Goal: Obtain resource: Download file/media

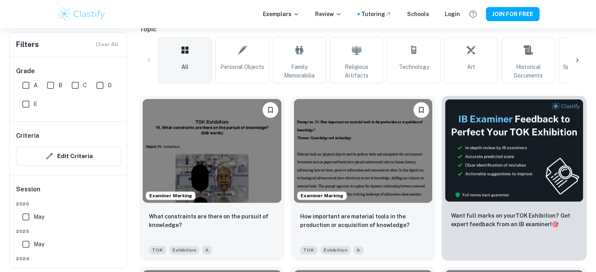
scroll to position [183, 0]
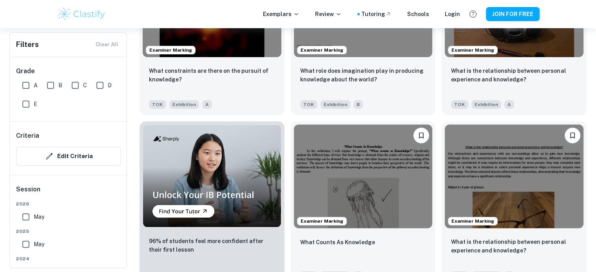
scroll to position [3229, 0]
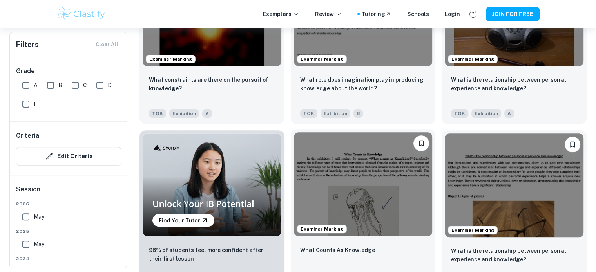
click at [322, 168] on img at bounding box center [363, 184] width 139 height 104
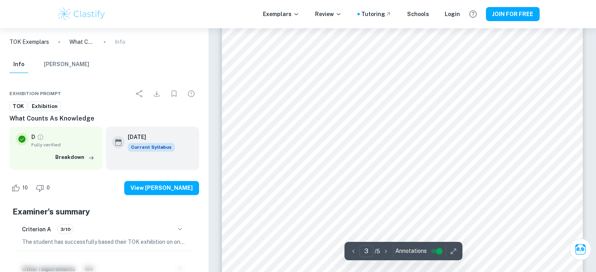
scroll to position [1272, 0]
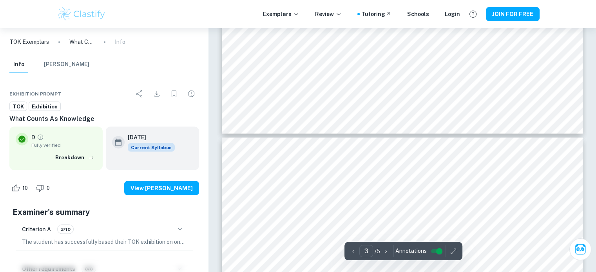
type input "4"
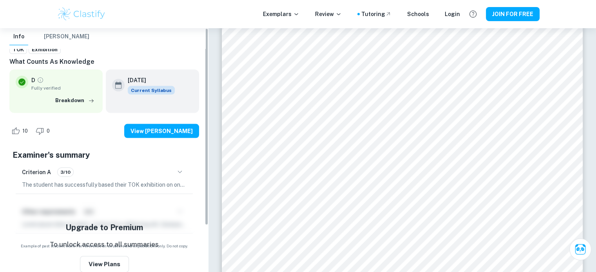
scroll to position [0, 0]
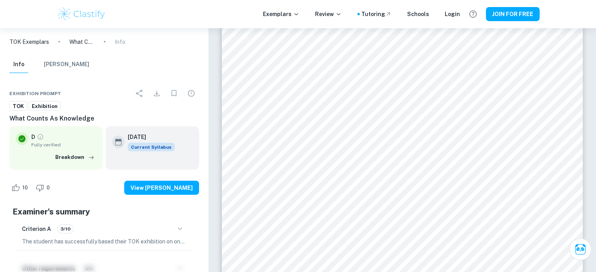
drag, startPoint x: 32, startPoint y: 98, endPoint x: 0, endPoint y: 4, distance: 99.6
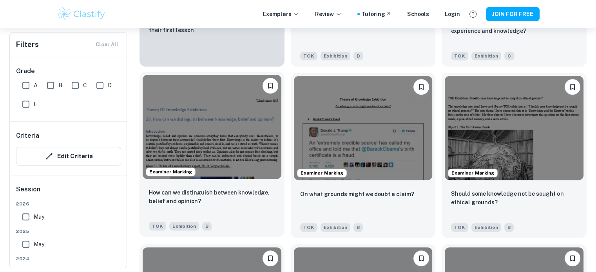
scroll to position [3503, 0]
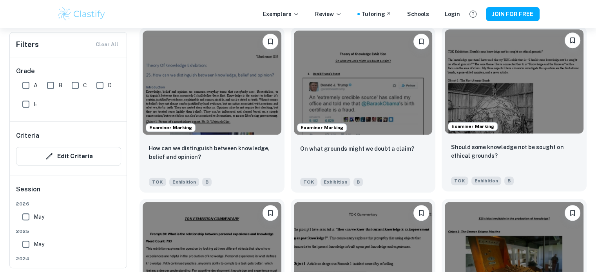
click at [483, 105] on img at bounding box center [513, 81] width 139 height 104
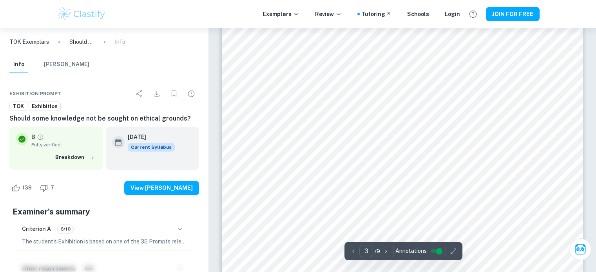
scroll to position [1096, 0]
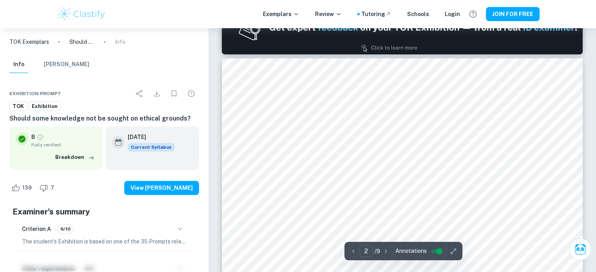
type input "1"
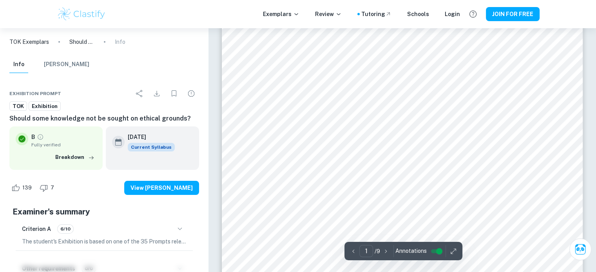
scroll to position [0, 0]
click at [435, 252] on input "controlled" at bounding box center [439, 251] width 28 height 9
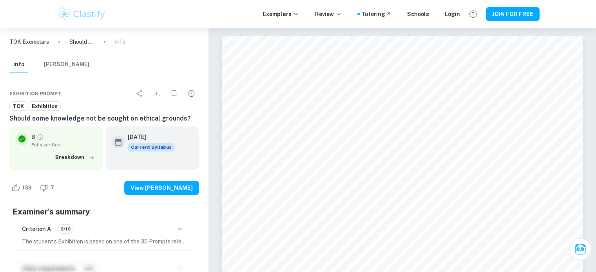
click at [56, 70] on button "[PERSON_NAME]" at bounding box center [66, 64] width 45 height 17
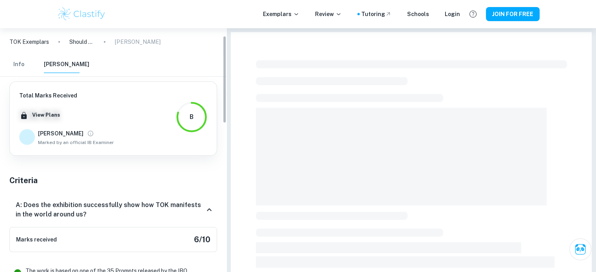
scroll to position [39, 0]
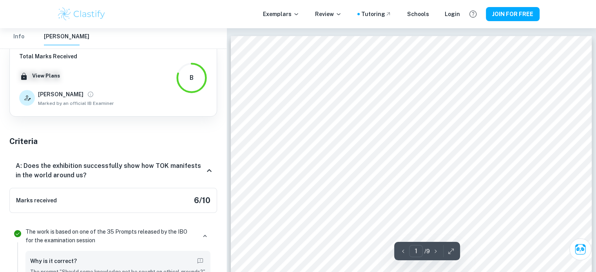
drag, startPoint x: 192, startPoint y: 78, endPoint x: 213, endPoint y: 79, distance: 20.4
click at [213, 79] on div "Total Marks Received XX / XX View Plans [PERSON_NAME] Marked by an official IB …" at bounding box center [113, 79] width 208 height 74
drag, startPoint x: 187, startPoint y: 79, endPoint x: 198, endPoint y: 78, distance: 11.0
click at [198, 78] on div "B" at bounding box center [191, 77] width 31 height 31
click at [164, 89] on div "Total Marks Received XX / XX View Plans [PERSON_NAME] Marked by an official IB …" at bounding box center [113, 79] width 188 height 55
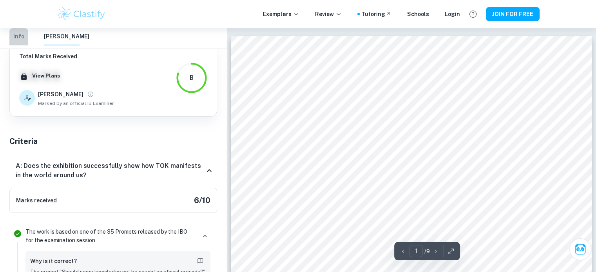
click at [20, 37] on button "Info" at bounding box center [18, 36] width 19 height 17
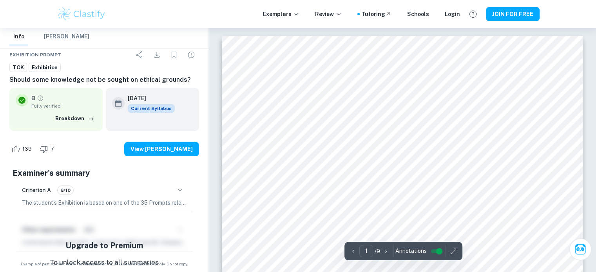
click at [437, 249] on input "controlled" at bounding box center [439, 251] width 28 height 9
click at [453, 253] on icon "button" at bounding box center [453, 251] width 8 height 8
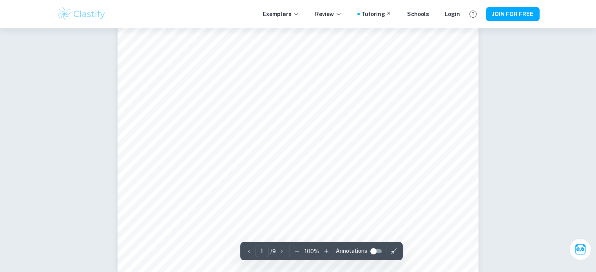
scroll to position [0, 0]
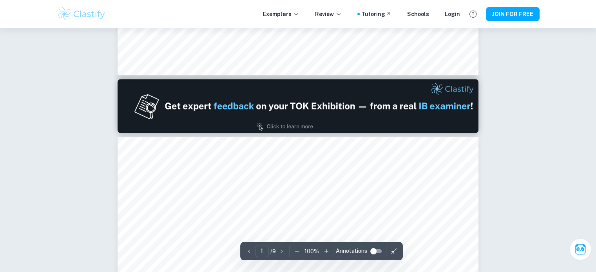
type input "2"
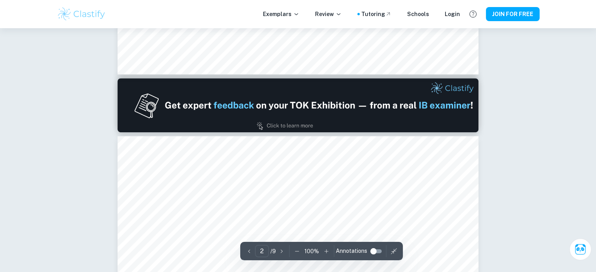
scroll to position [431, 0]
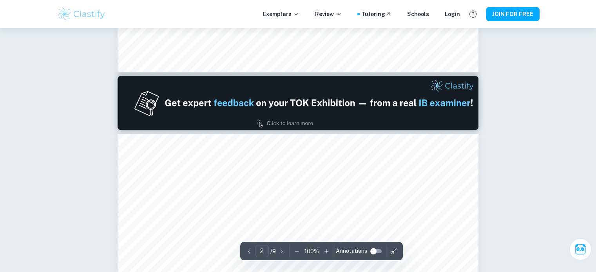
click at [391, 250] on icon "button" at bounding box center [394, 251] width 8 height 8
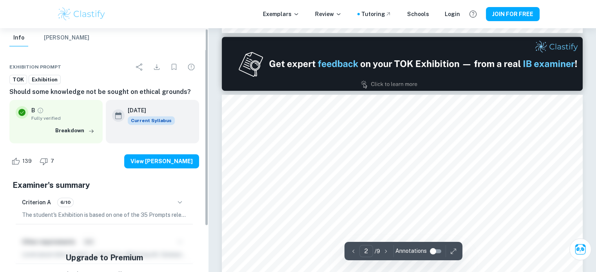
scroll to position [0, 0]
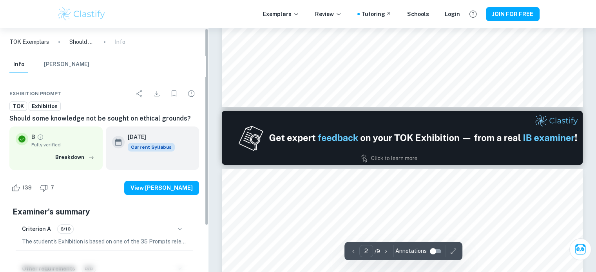
type input "1"
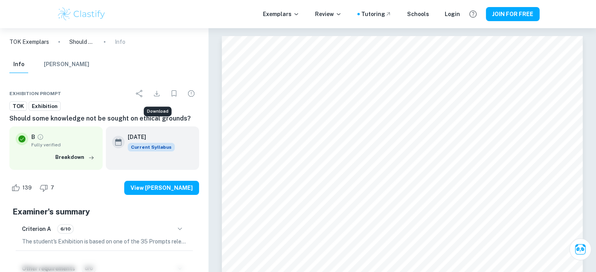
click at [152, 92] on button "Download" at bounding box center [157, 94] width 16 height 16
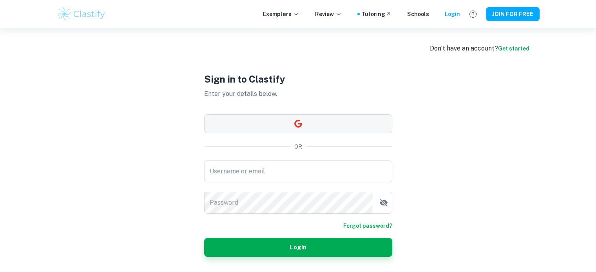
click at [301, 130] on button "button" at bounding box center [298, 123] width 188 height 19
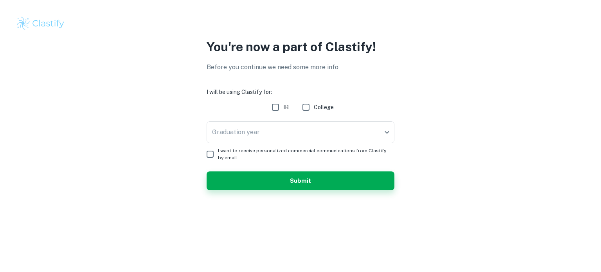
click at [275, 114] on input "IB" at bounding box center [276, 107] width 16 height 16
checkbox input "true"
click at [285, 135] on body "We value your privacy We use cookies to enhance your browsing experience, serve…" at bounding box center [300, 136] width 601 height 272
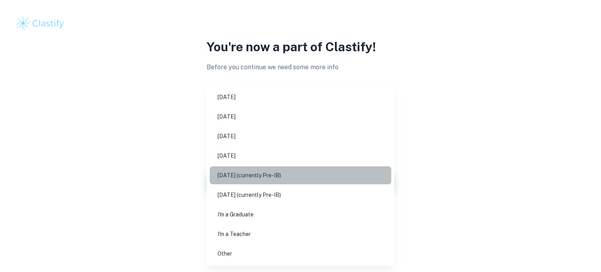
click at [300, 184] on li "May 2027 (currently Pre-IB)" at bounding box center [301, 175] width 182 height 18
type input "M27"
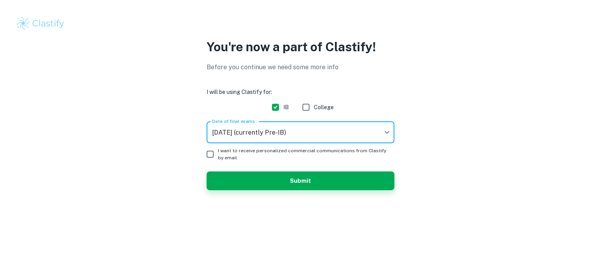
click at [208, 151] on input "I want to receive personalized commercial communications from Clastify by email." at bounding box center [210, 154] width 16 height 16
checkbox input "true"
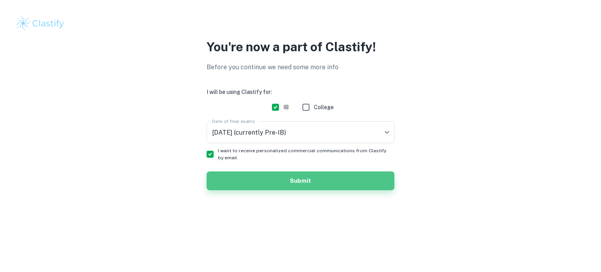
click at [228, 177] on button "Submit" at bounding box center [301, 181] width 188 height 19
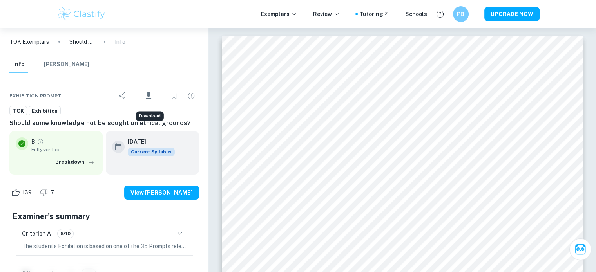
click at [151, 95] on icon "Download" at bounding box center [148, 95] width 9 height 9
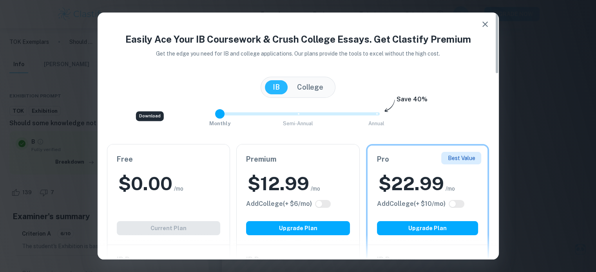
type input "2"
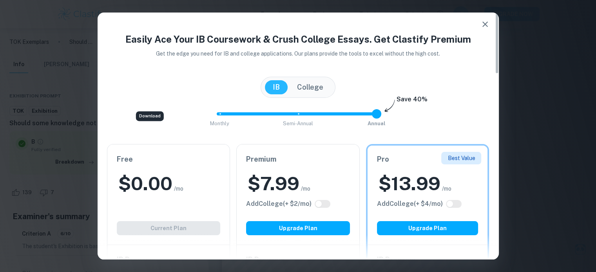
drag, startPoint x: 376, startPoint y: 113, endPoint x: 433, endPoint y: 128, distance: 59.4
click at [433, 128] on div "Monthly Semi-Annual Annual Save 40%" at bounding box center [298, 117] width 382 height 21
click at [429, 112] on div "Monthly Semi-Annual Annual Save 40%" at bounding box center [298, 117] width 382 height 21
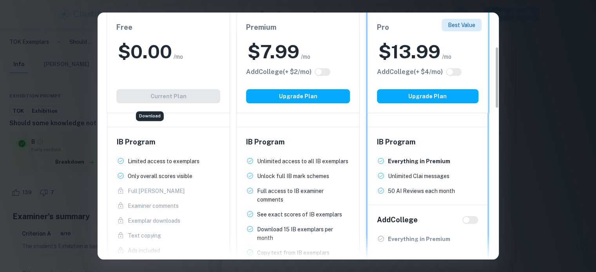
scroll to position [117, 0]
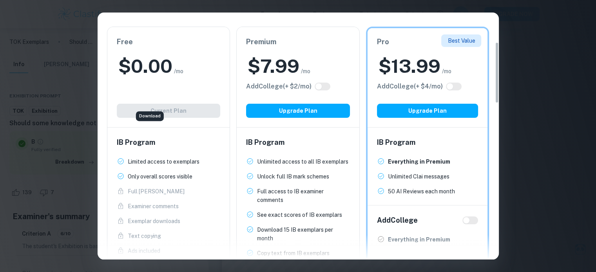
click at [515, 62] on div "Easily Ace Your IB Coursework & Crush College Essays. Get Clastify Premium Get …" at bounding box center [298, 136] width 596 height 272
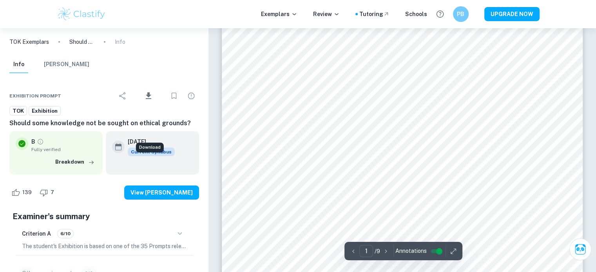
scroll to position [39, 0]
click at [431, 251] on input "controlled" at bounding box center [439, 251] width 28 height 9
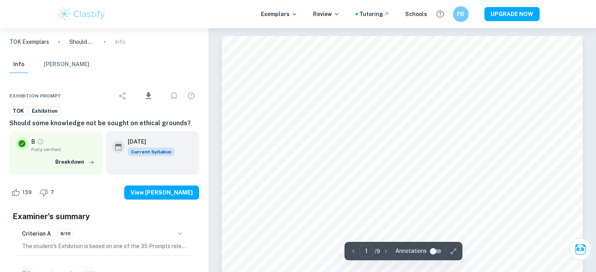
click at [450, 256] on button "button" at bounding box center [453, 251] width 12 height 12
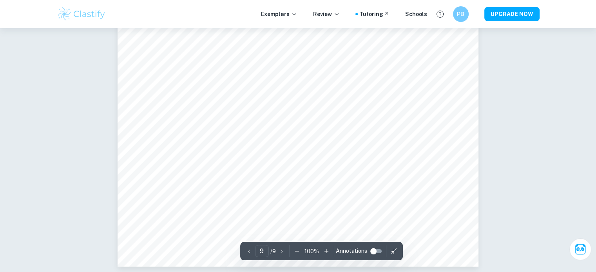
scroll to position [4178, 0]
type input "1"
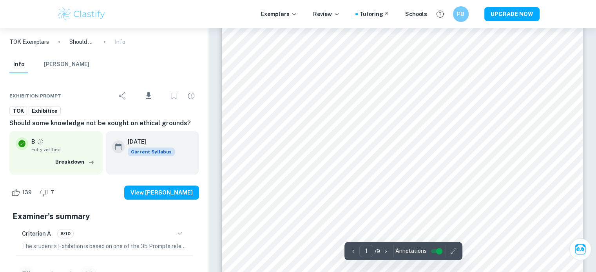
scroll to position [235, 0]
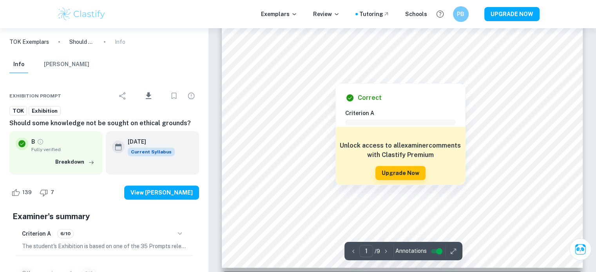
click at [369, 76] on div at bounding box center [335, 77] width 142 height 9
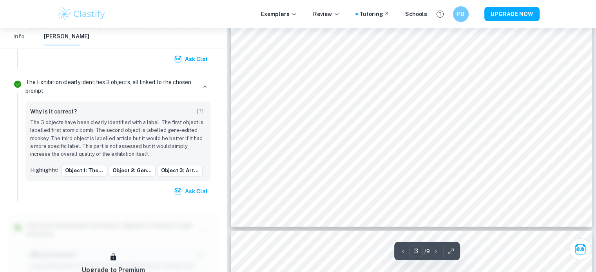
scroll to position [1371, 0]
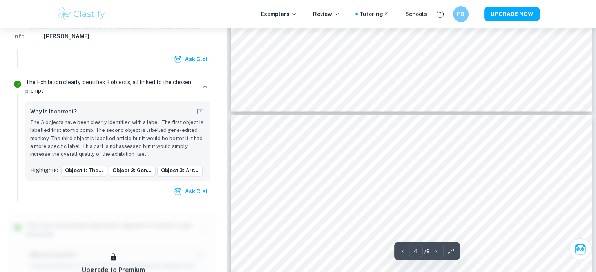
type input "3"
